Goal: Entertainment & Leisure: Consume media (video, audio)

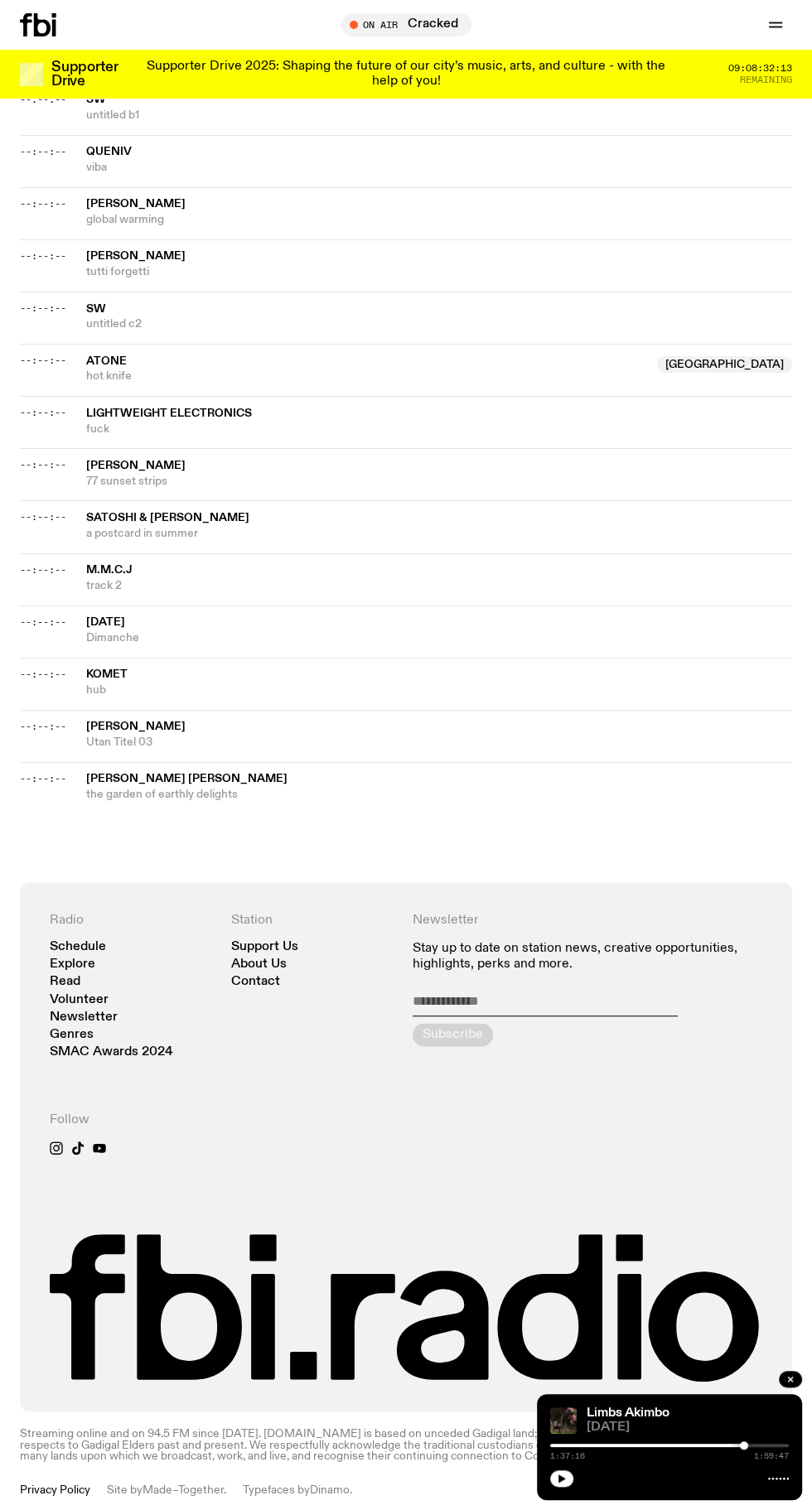
scroll to position [1288, 0]
click at [561, 1478] on icon "button" at bounding box center [561, 1479] width 7 height 8
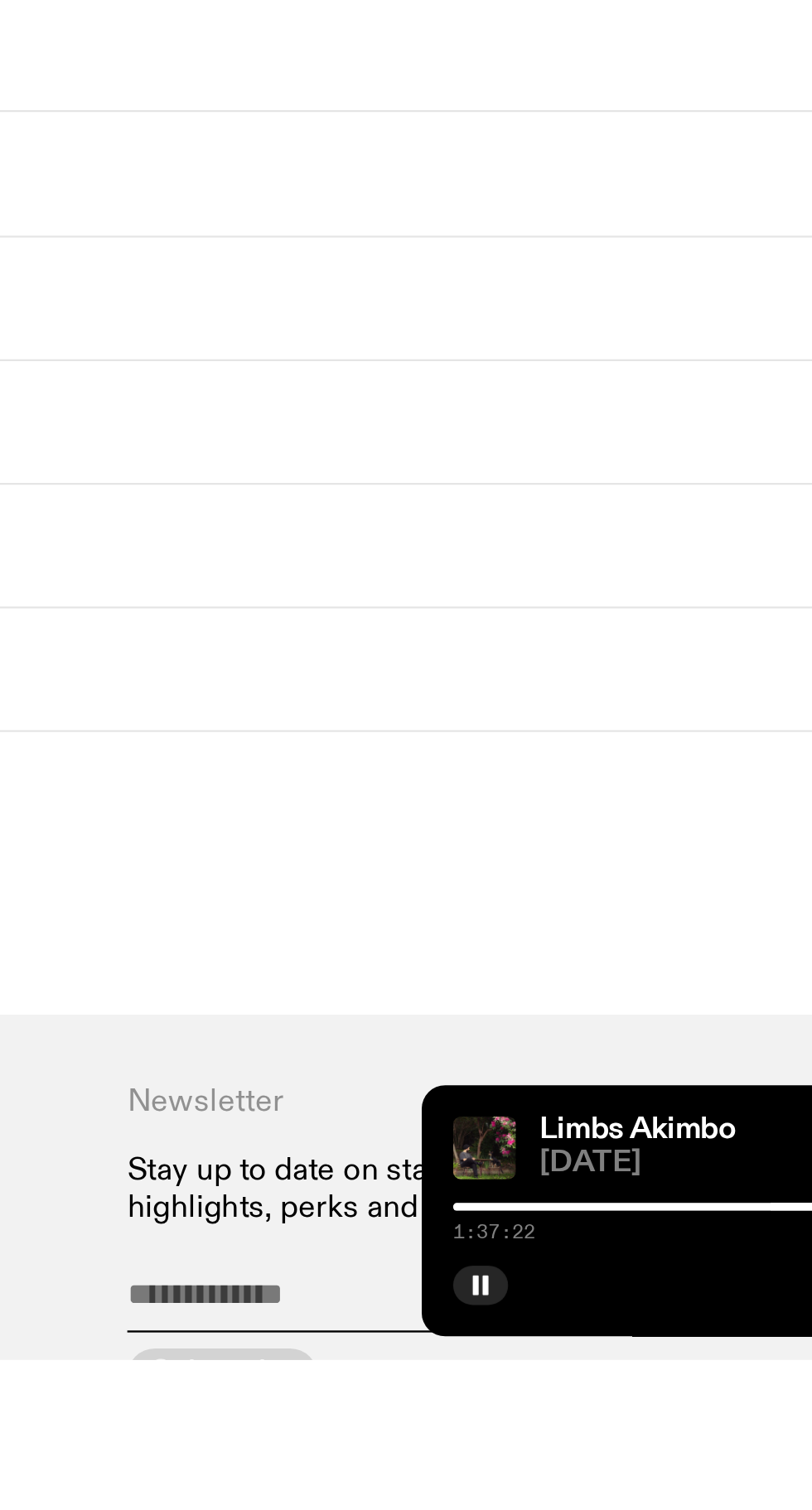
scroll to position [1177, 0]
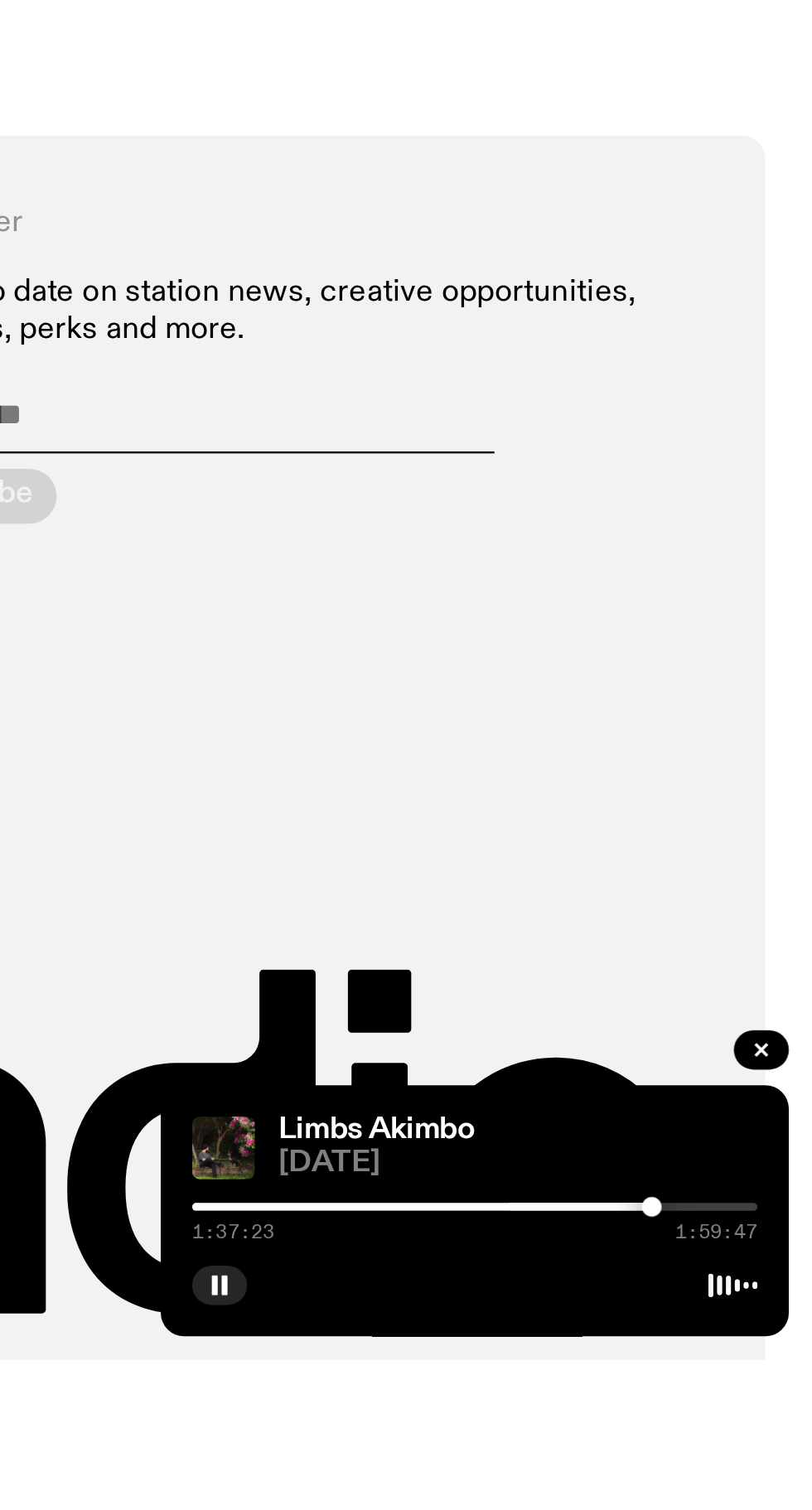
click at [649, 1448] on div at bounding box center [624, 1446] width 238 height 3
click at [636, 1448] on div at bounding box center [530, 1446] width 238 height 3
click at [623, 1448] on div at bounding box center [516, 1446] width 238 height 3
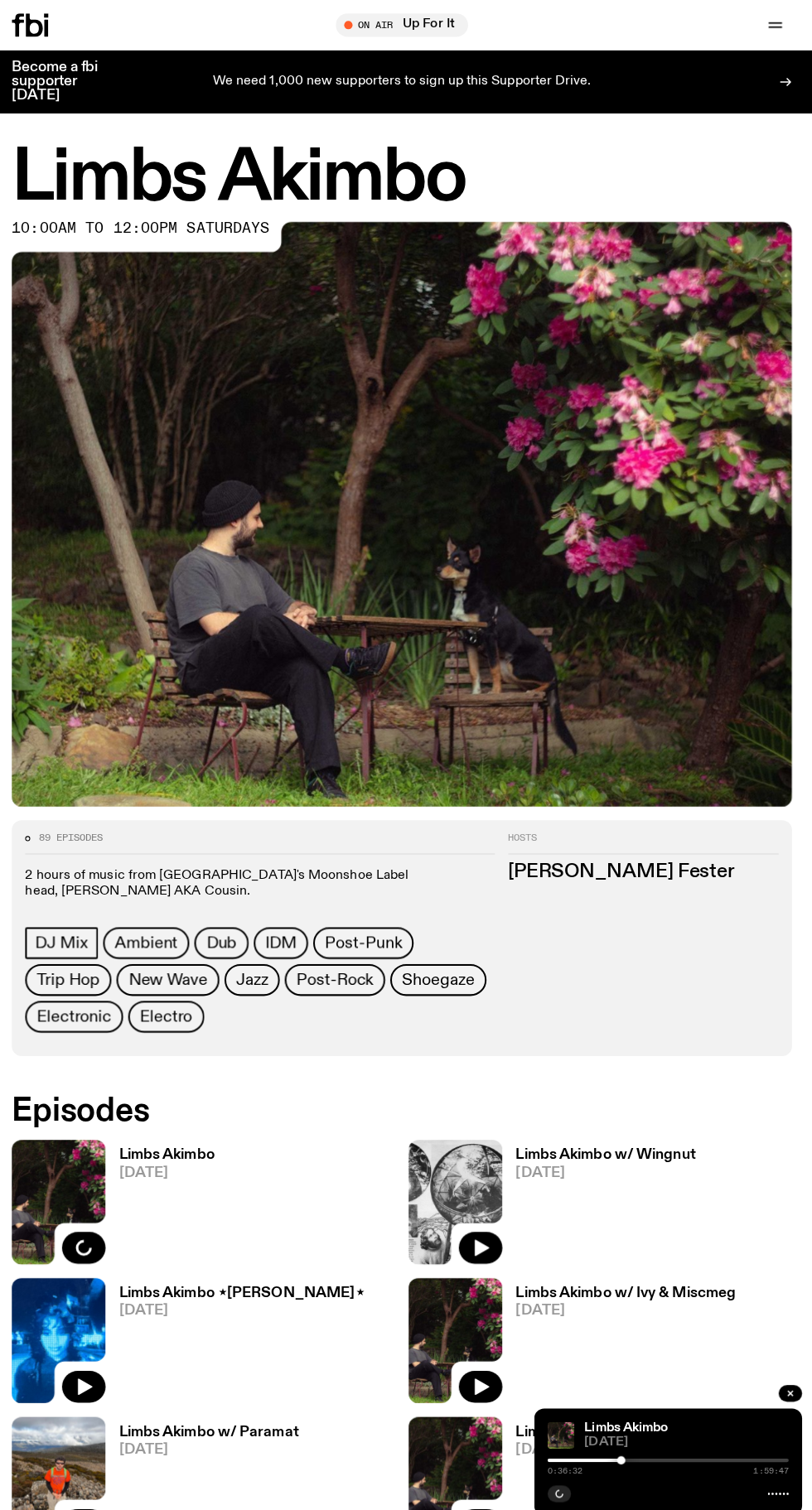
click at [640, 1150] on h3 "Limbs Akimbo w/ Wingnut" at bounding box center [607, 1144] width 178 height 14
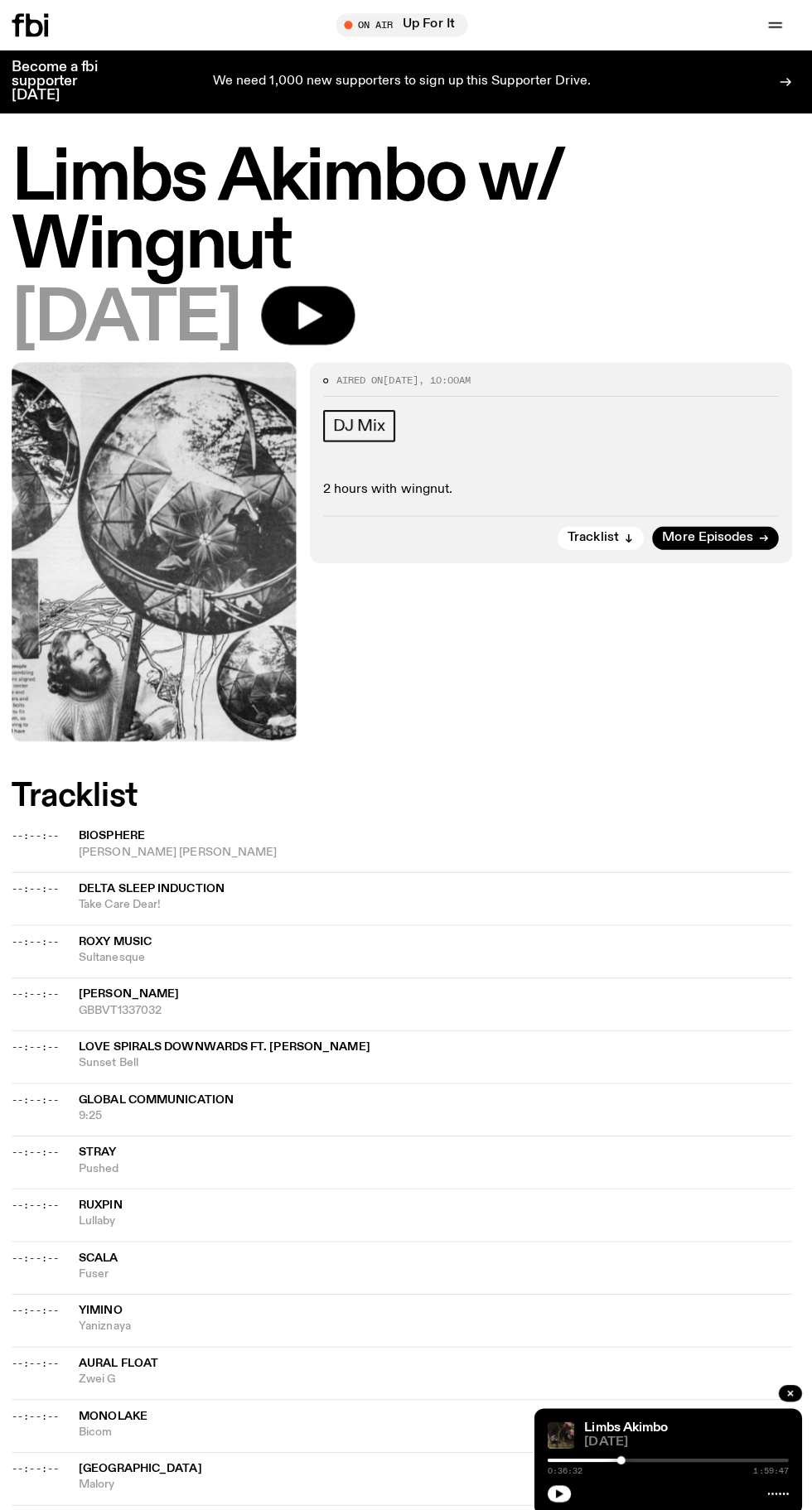
click at [356, 311] on button "button" at bounding box center [313, 312] width 93 height 58
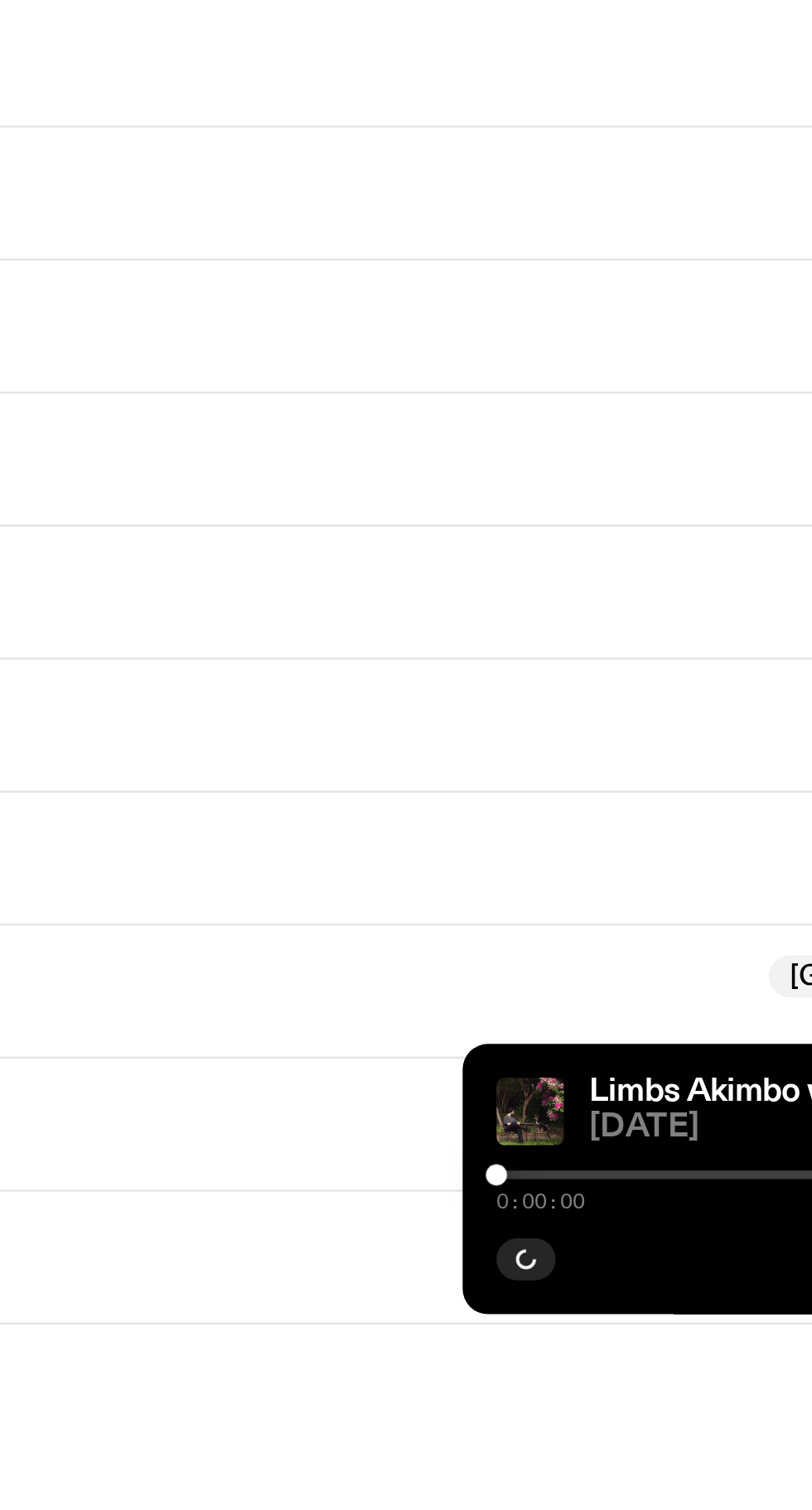
scroll to position [262, 0]
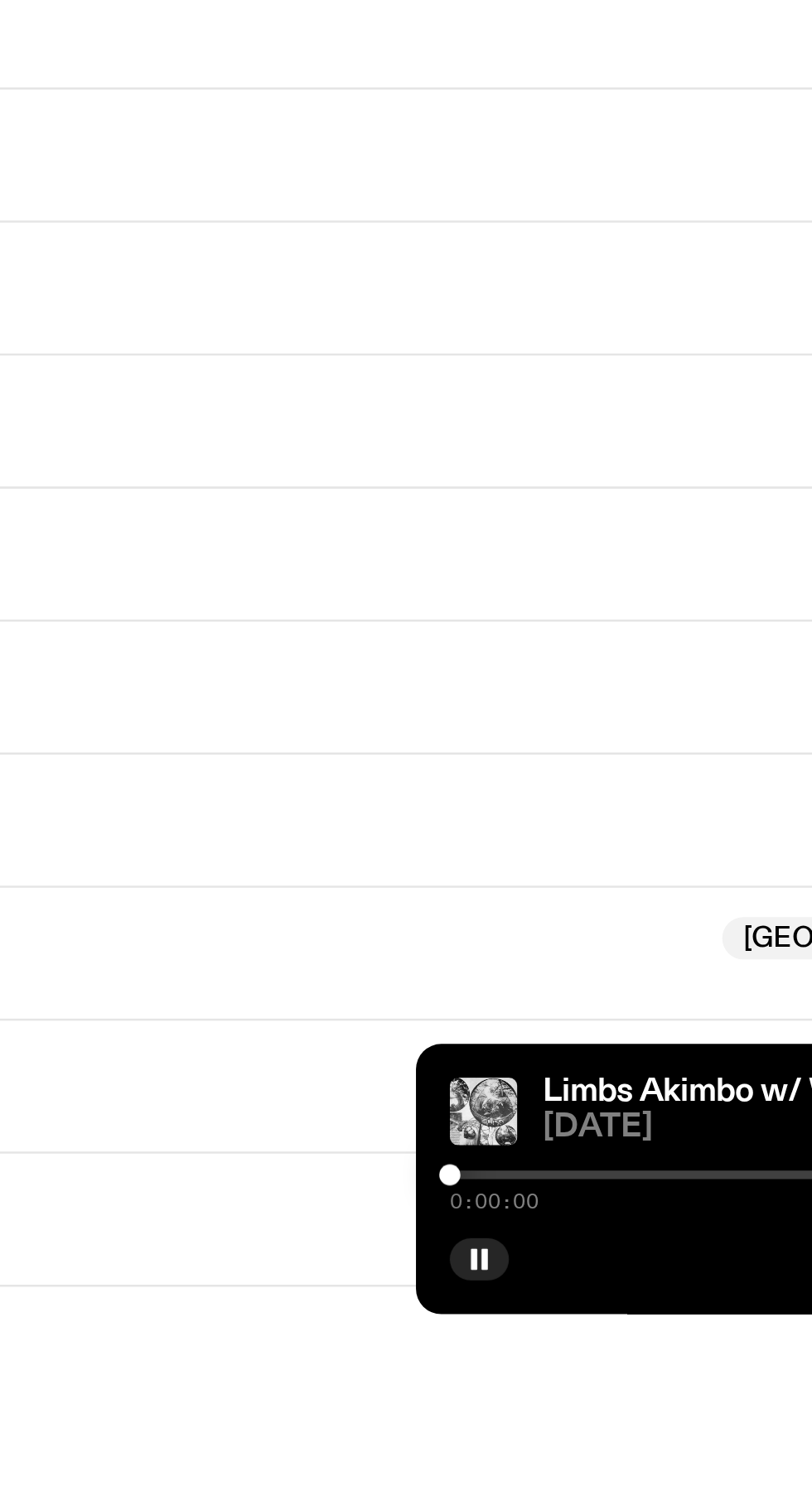
click at [561, 1448] on div at bounding box center [668, 1446] width 238 height 3
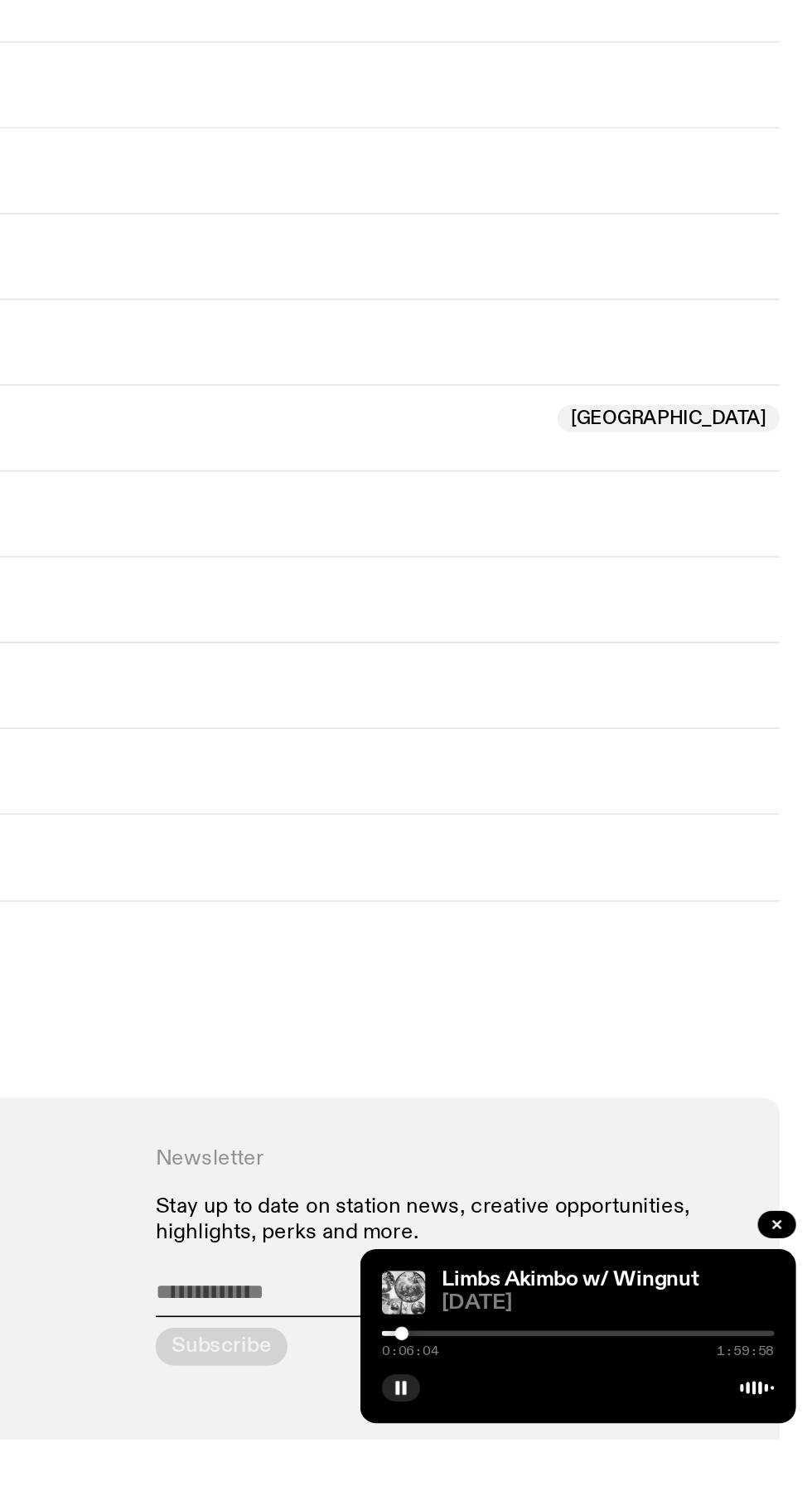
scroll to position [730, 0]
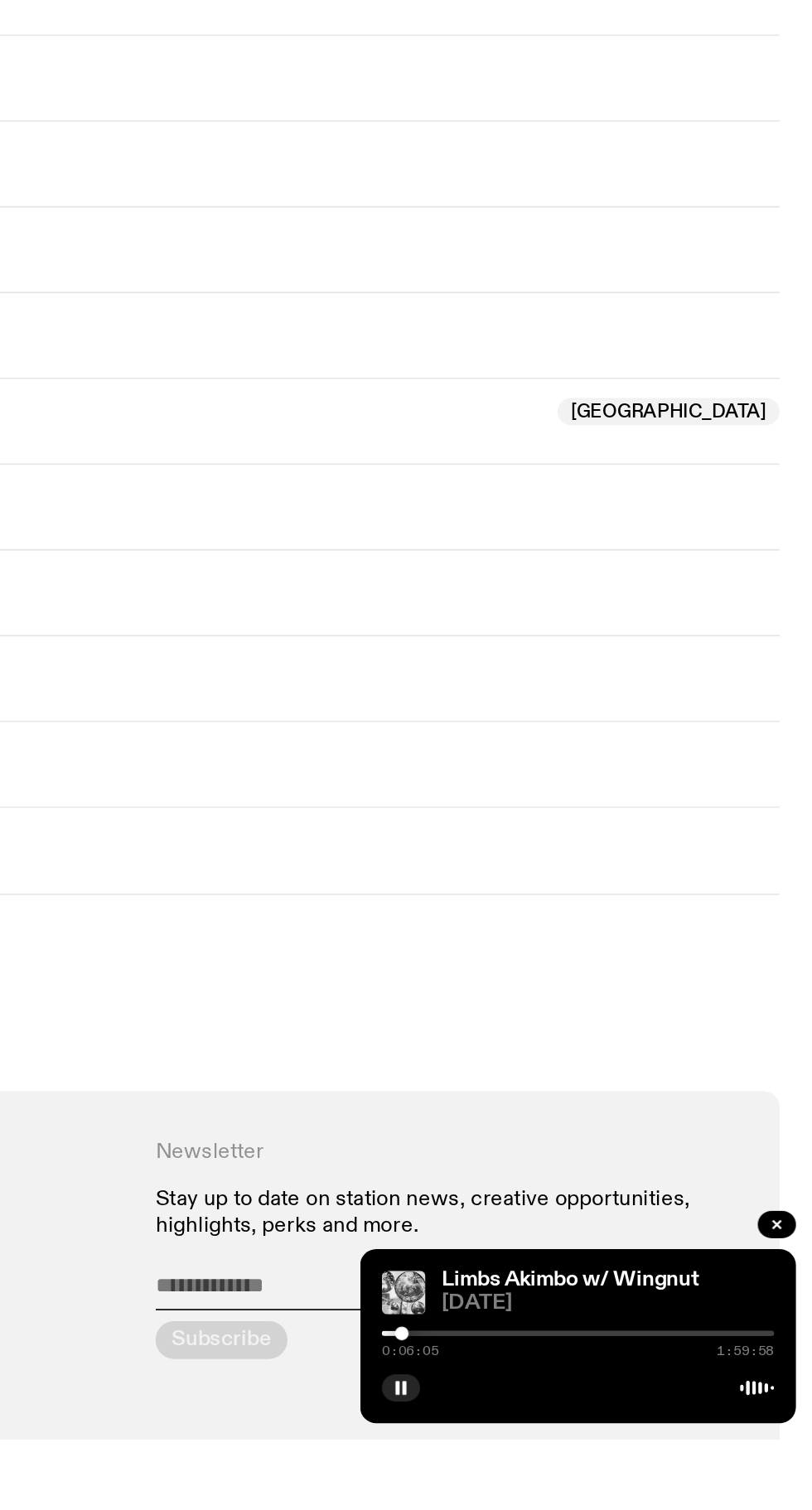
click at [573, 1448] on div at bounding box center [668, 1446] width 238 height 3
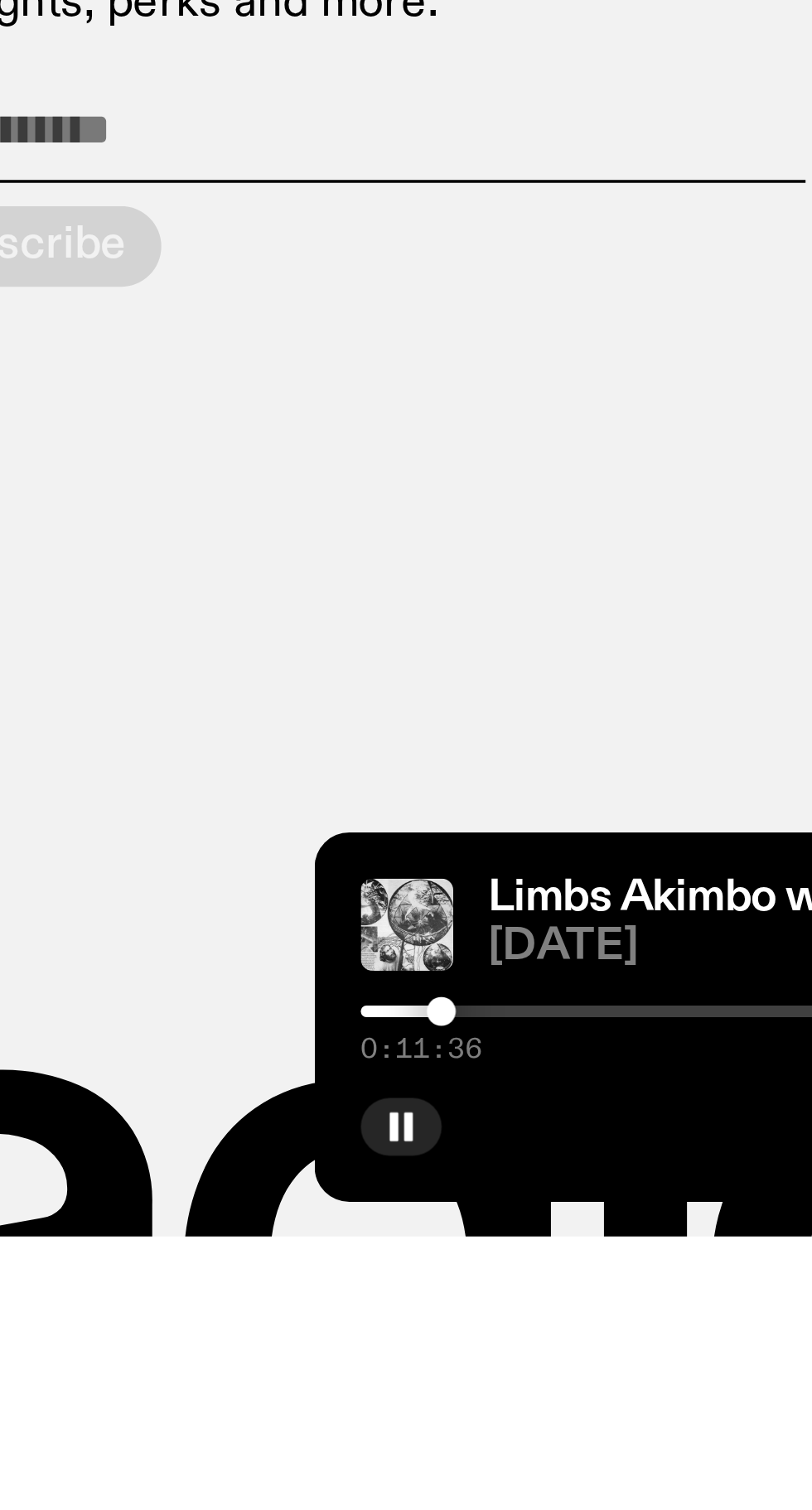
scroll to position [955, 0]
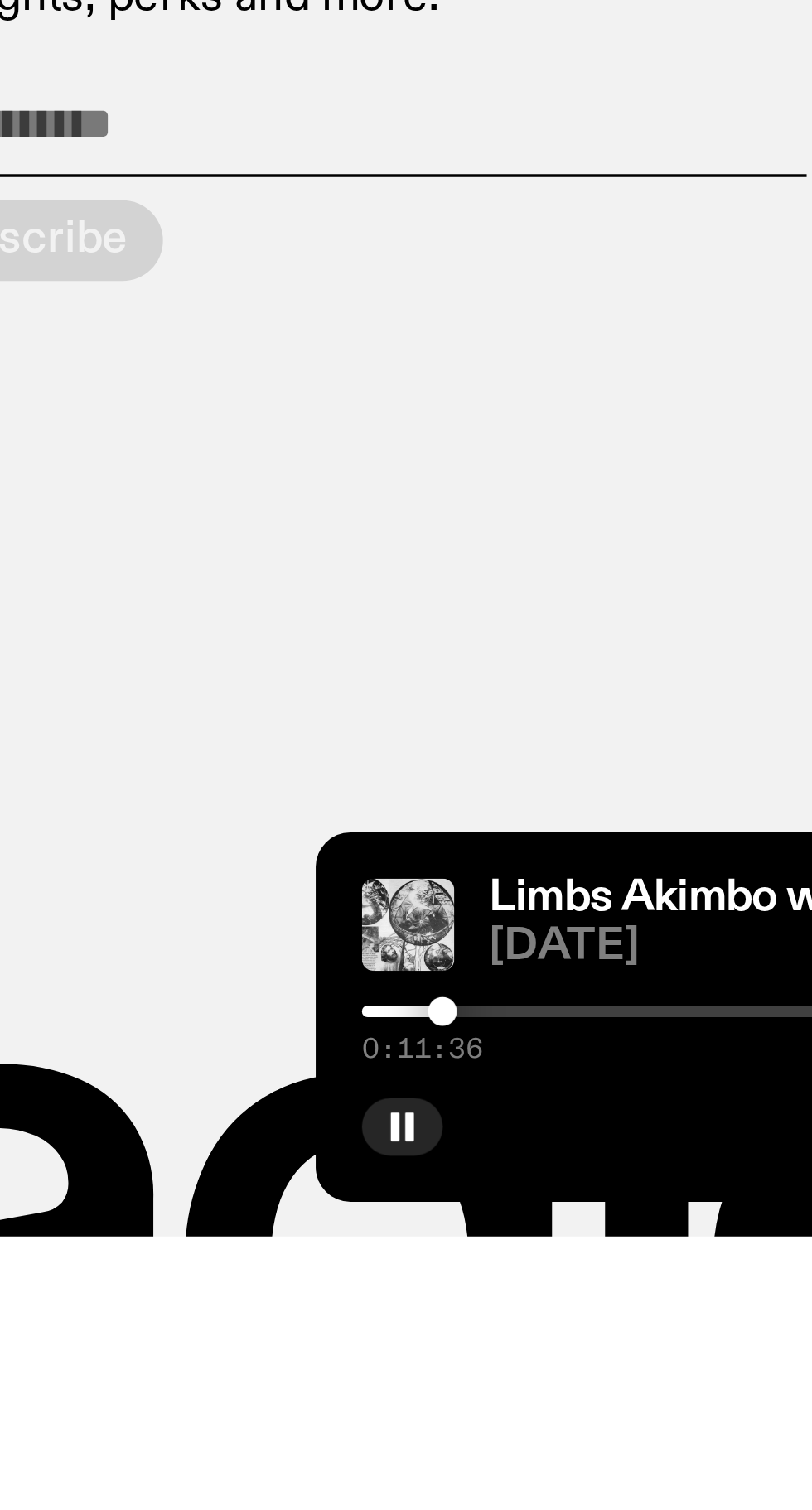
click at [580, 1448] on div at bounding box center [668, 1446] width 238 height 3
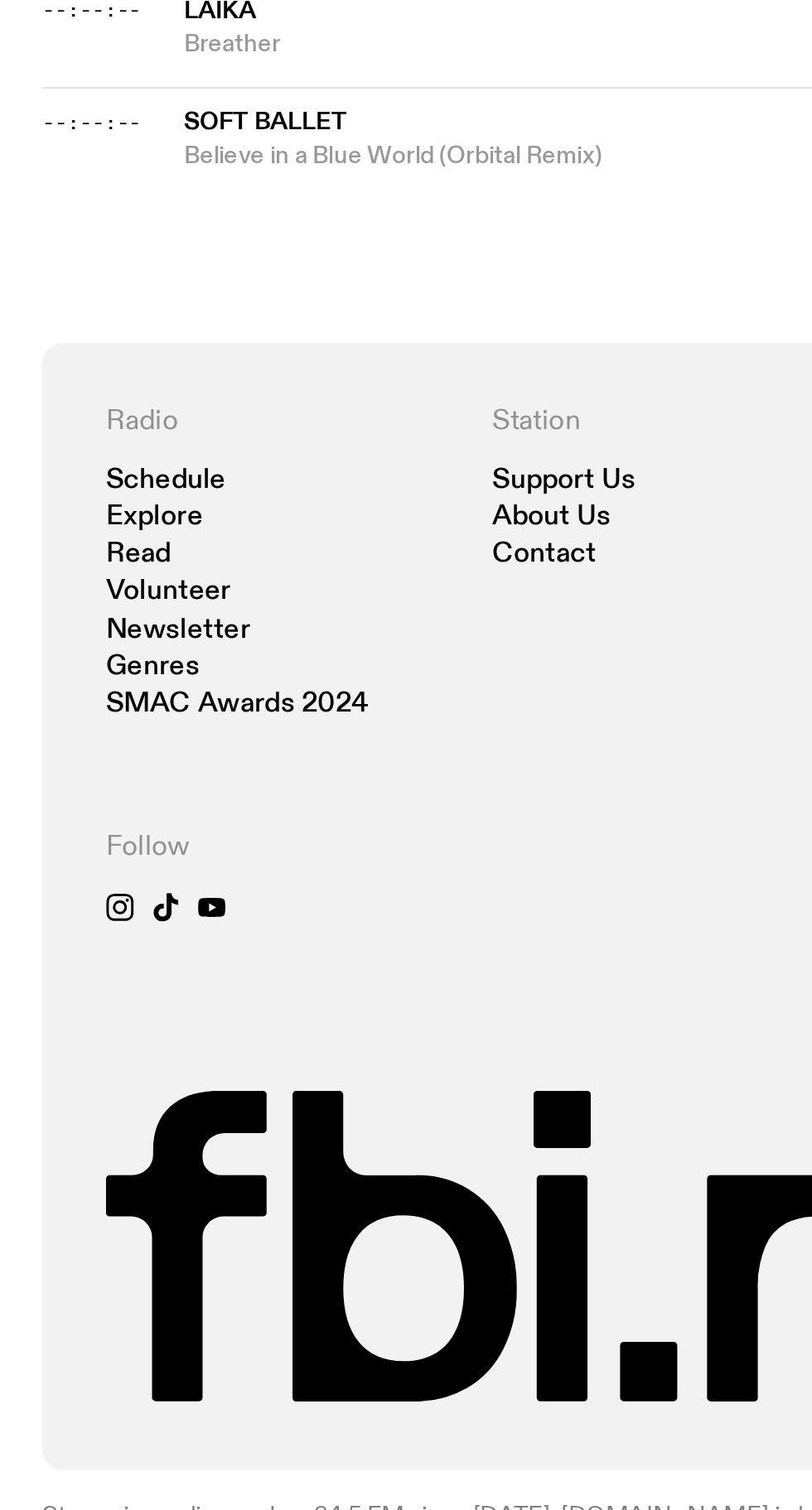
scroll to position [1147, 0]
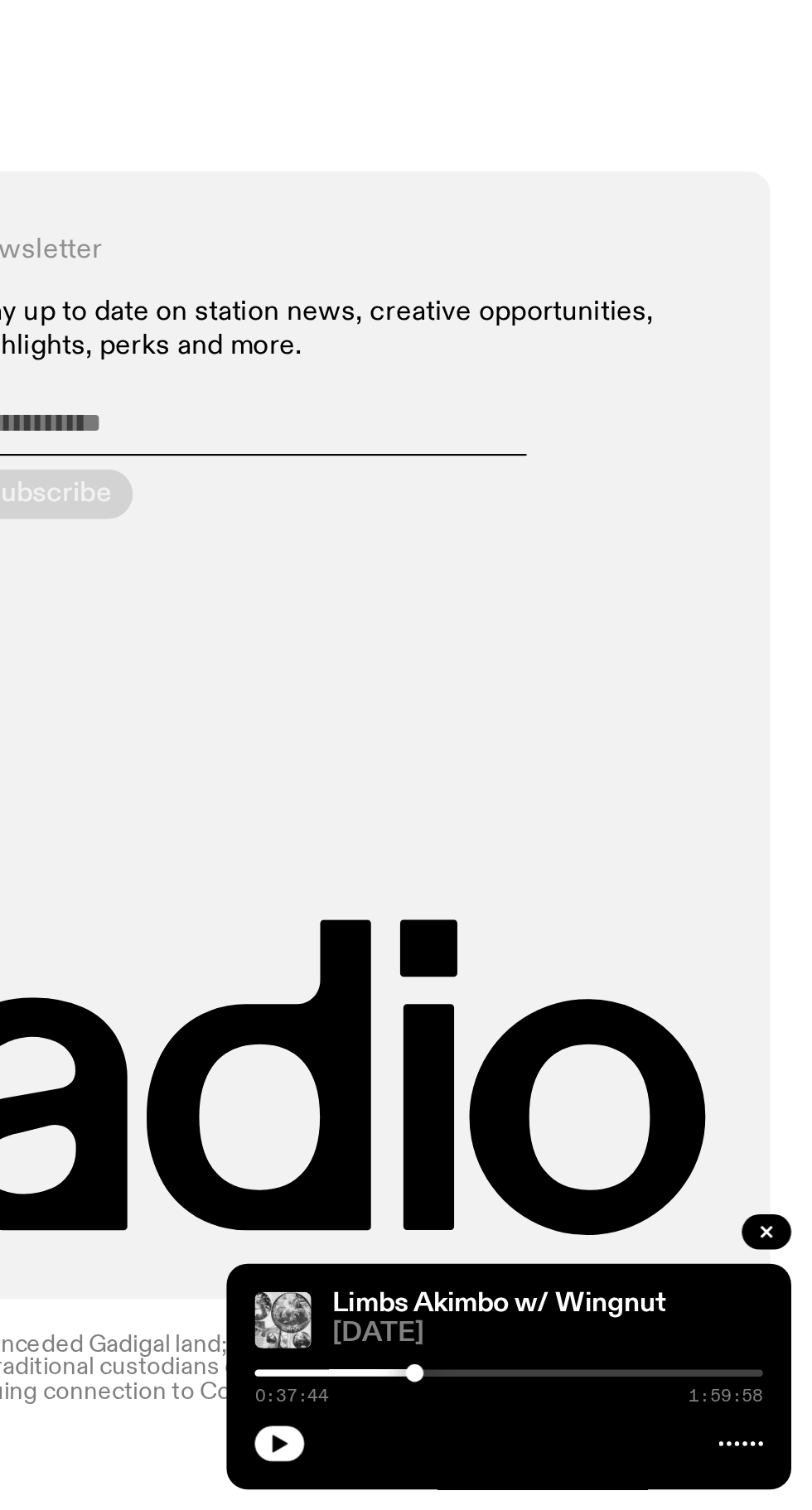
click at [560, 1485] on button "button" at bounding box center [561, 1479] width 23 height 17
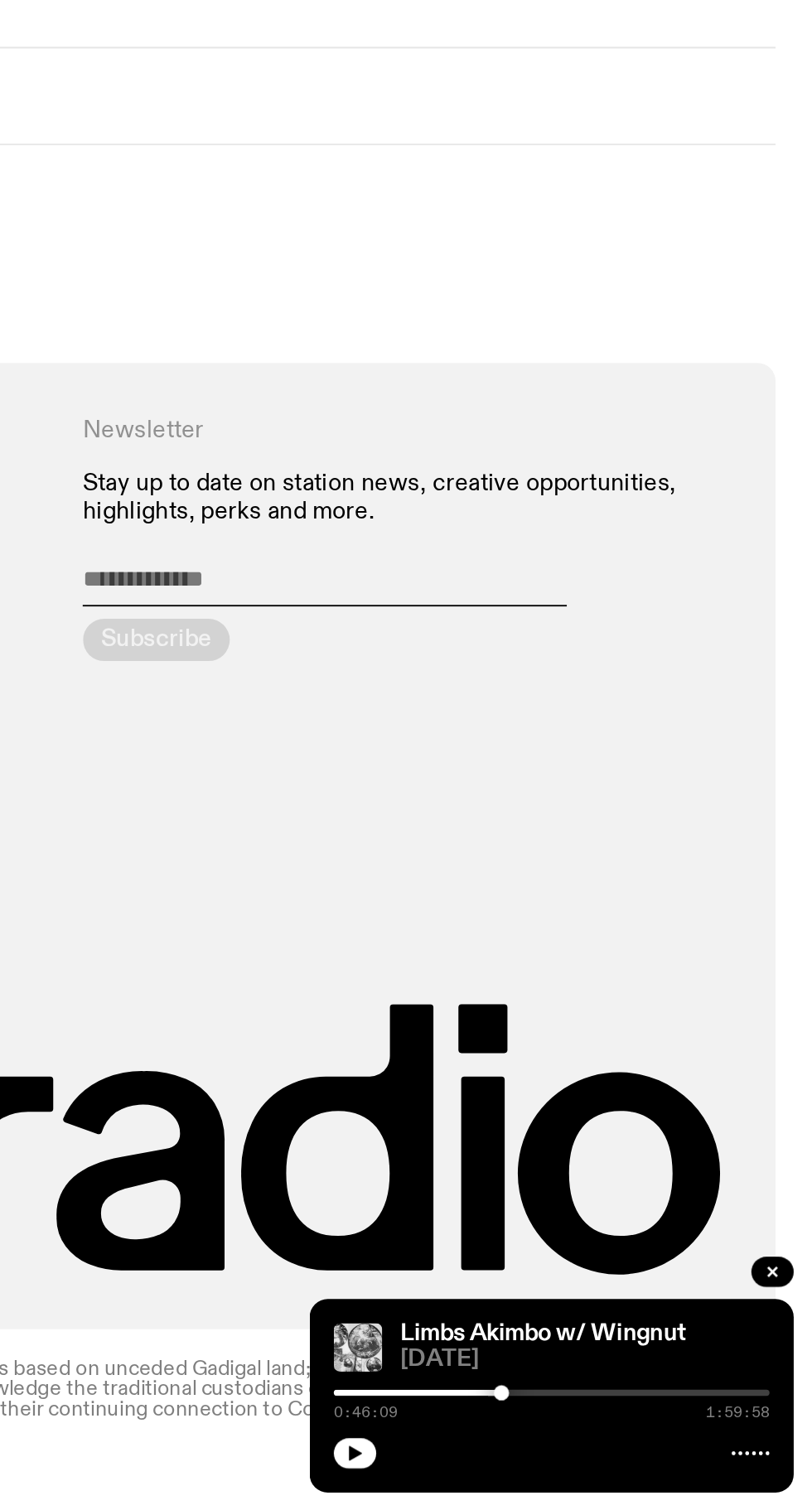
click at [566, 1484] on button "button" at bounding box center [561, 1479] width 23 height 17
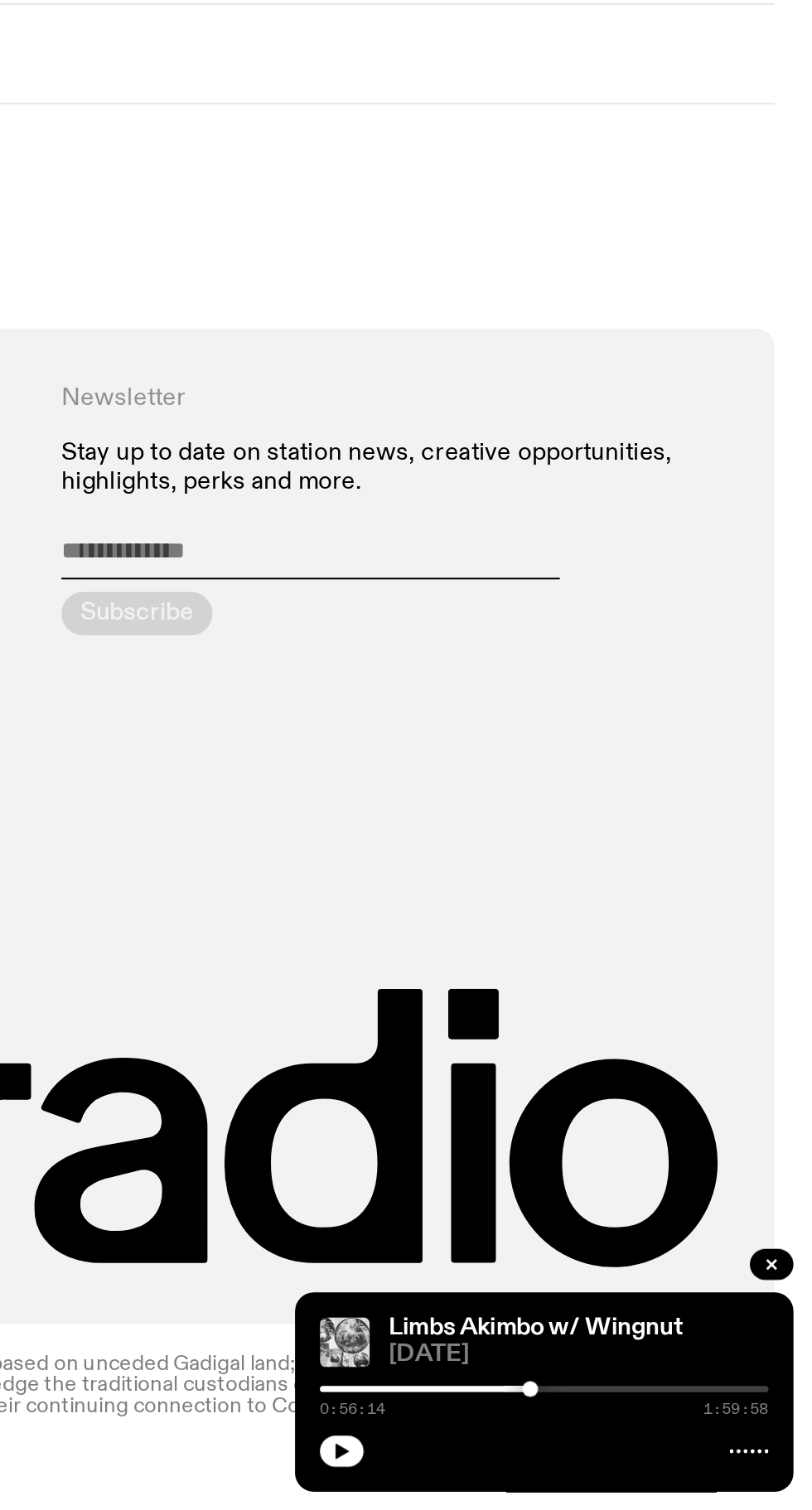
click at [561, 1478] on icon "button" at bounding box center [561, 1479] width 7 height 8
